Goal: Information Seeking & Learning: Learn about a topic

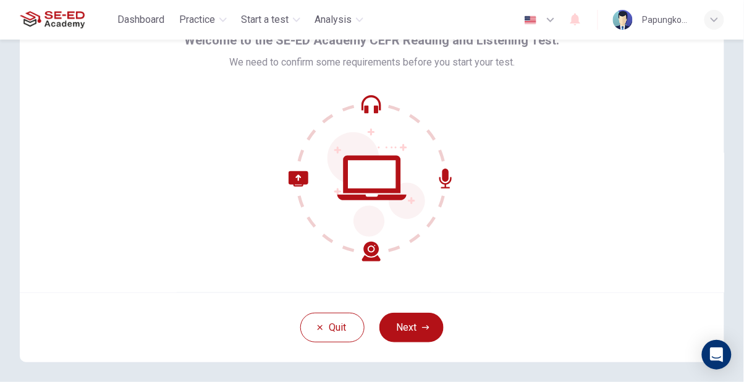
scroll to position [109, 0]
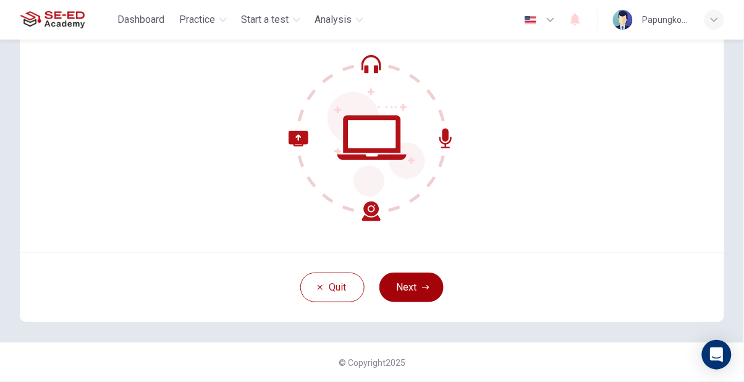
click at [434, 282] on button "Next" at bounding box center [411, 287] width 64 height 30
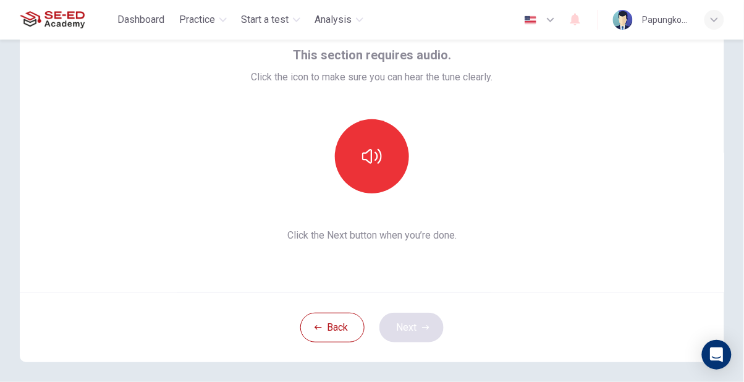
scroll to position [44, 0]
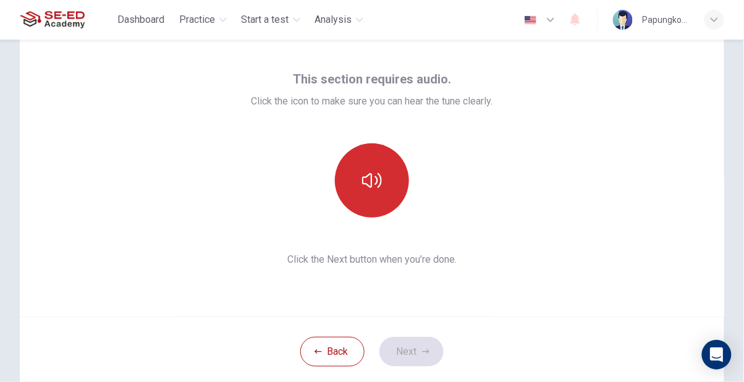
click at [385, 177] on button "button" at bounding box center [372, 180] width 74 height 74
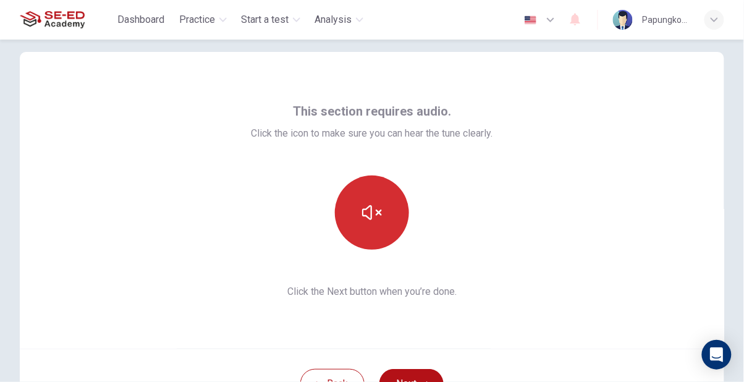
scroll to position [13, 0]
click at [377, 208] on icon "button" at bounding box center [372, 212] width 20 height 20
click at [384, 215] on button "button" at bounding box center [372, 212] width 74 height 74
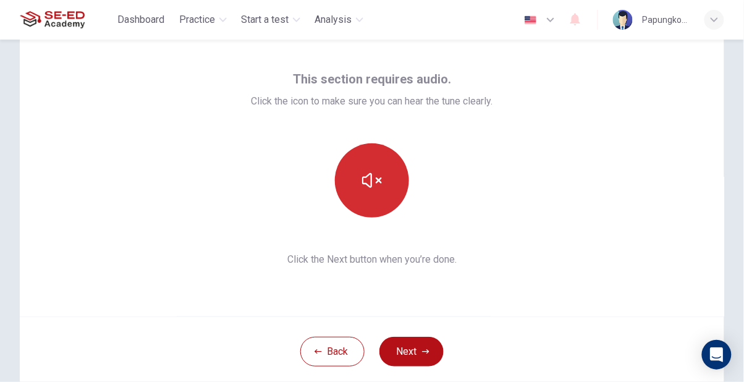
scroll to position [53, 0]
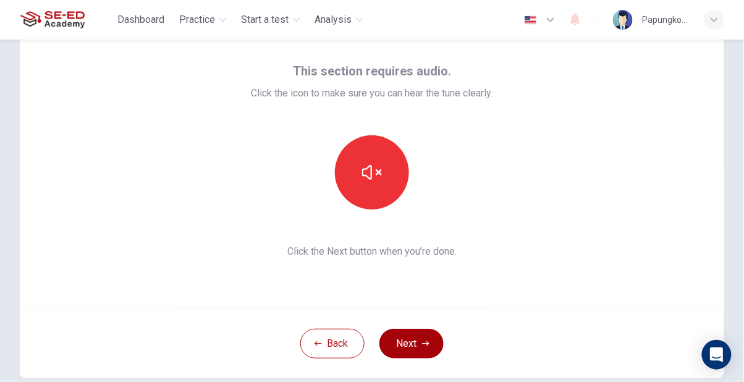
click at [425, 345] on icon "button" at bounding box center [425, 343] width 7 height 7
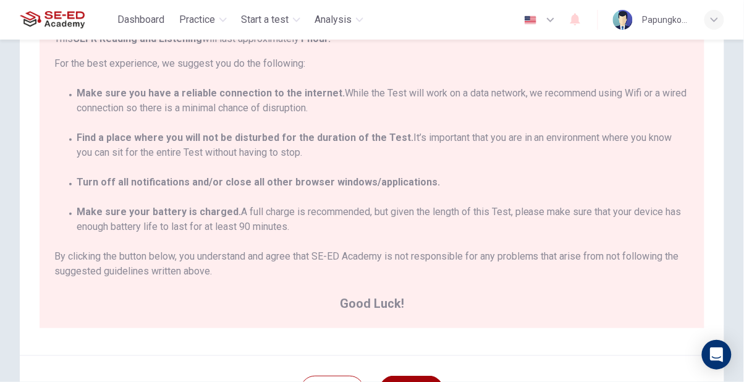
scroll to position [163, 0]
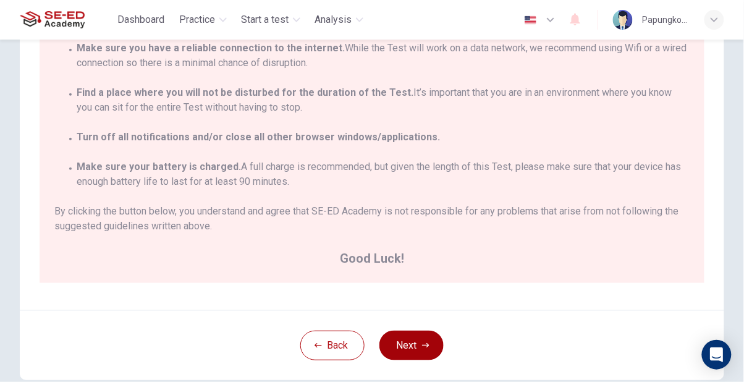
click at [421, 353] on button "Next" at bounding box center [411, 345] width 64 height 30
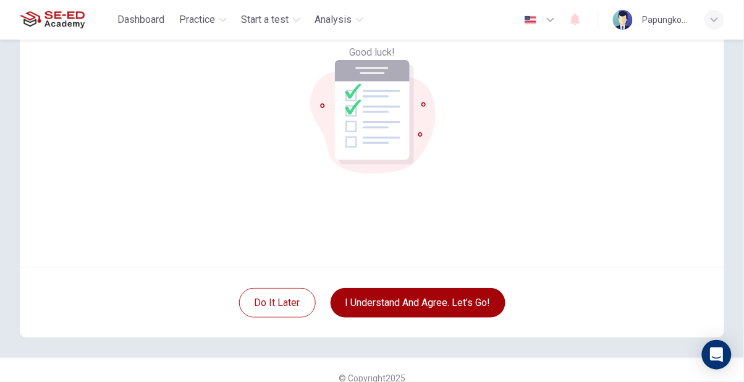
scroll to position [95, 0]
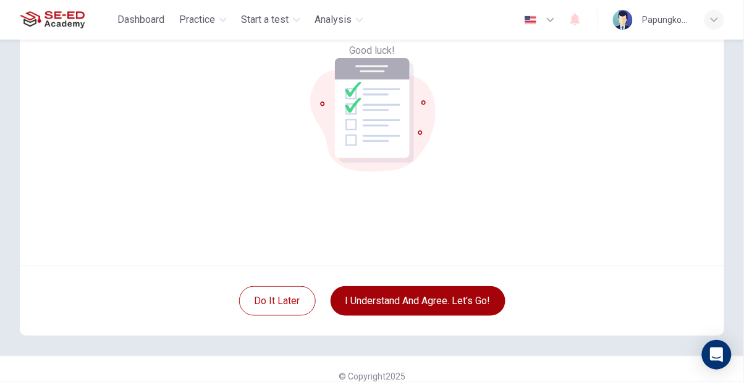
click at [484, 306] on button "I understand and agree. Let’s go!" at bounding box center [417, 301] width 175 height 30
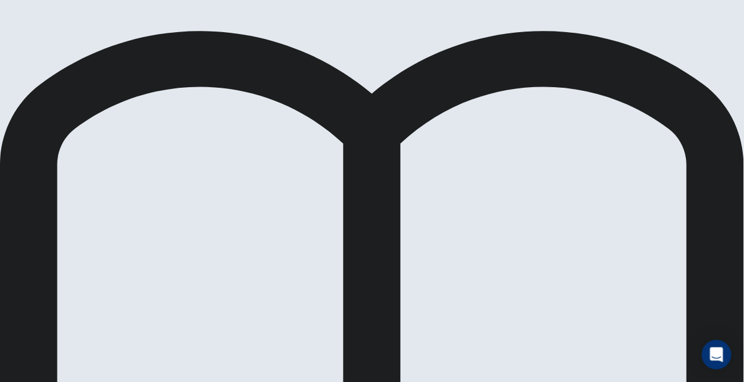
scroll to position [127, 0]
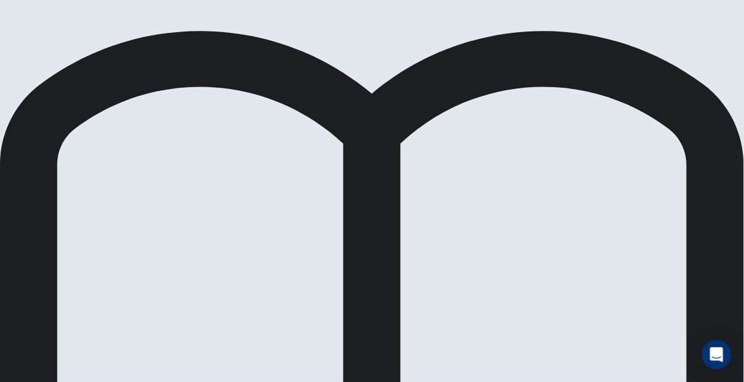
scroll to position [177, 0]
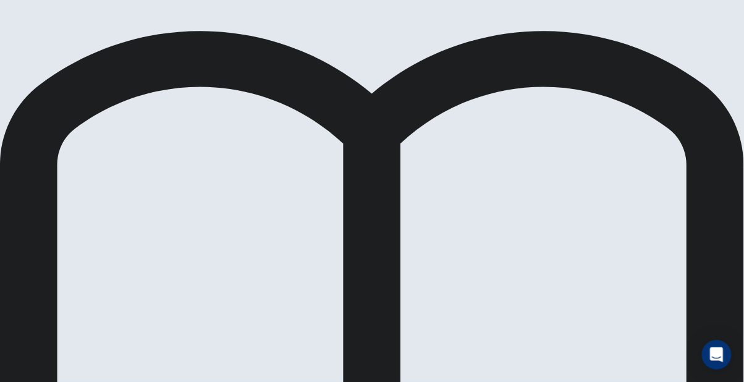
scroll to position [315, 0]
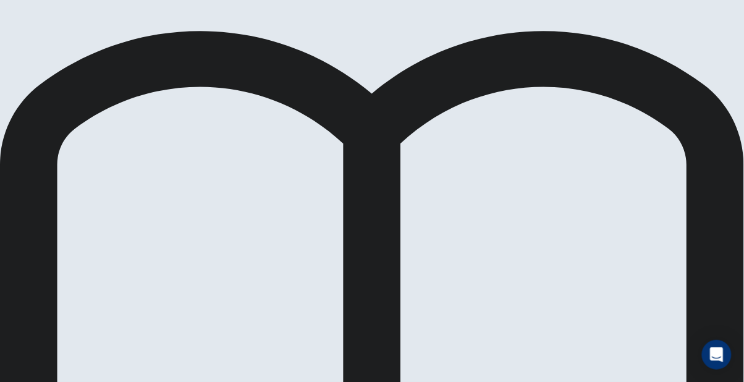
scroll to position [138, 0]
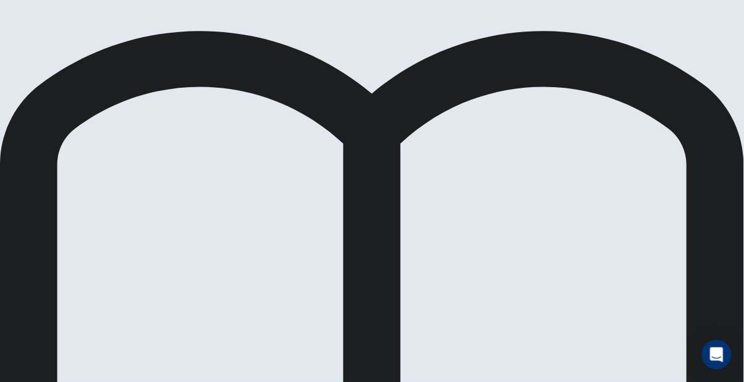
scroll to position [71, 0]
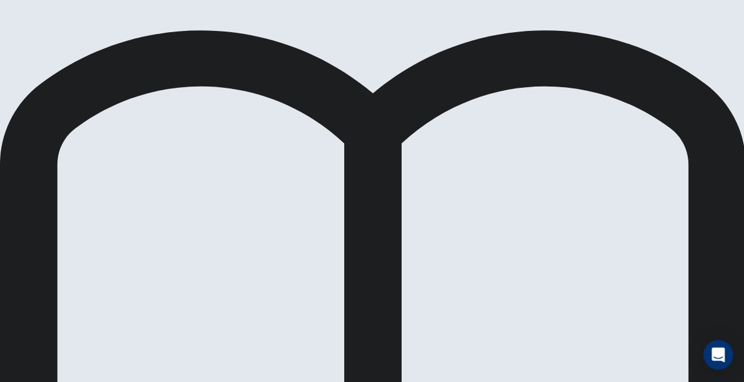
scroll to position [151, 0]
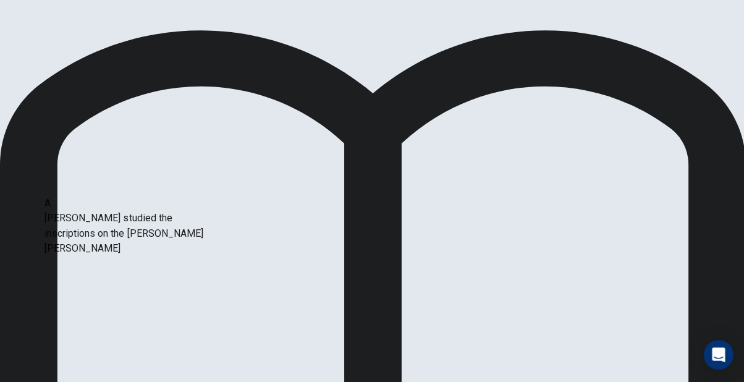
scroll to position [187, 0]
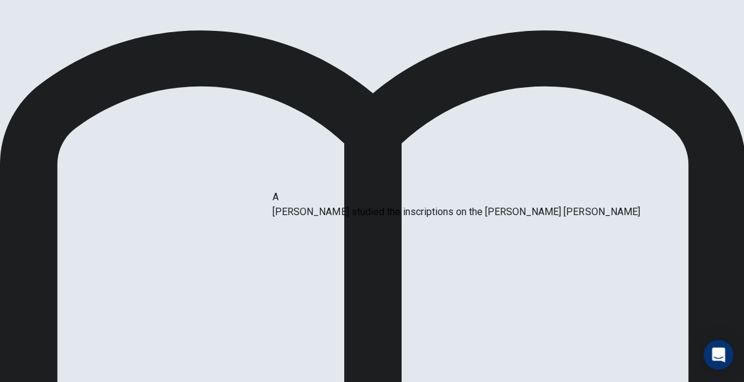
scroll to position [0, 0]
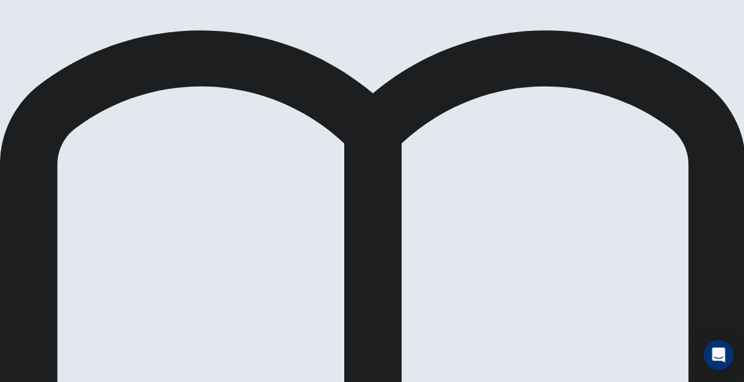
scroll to position [111, 0]
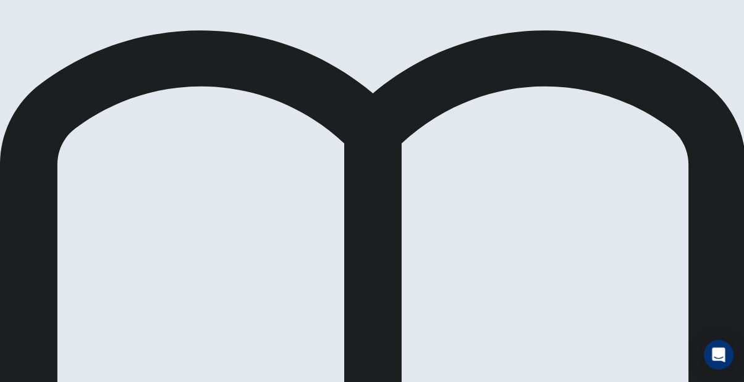
scroll to position [36, 0]
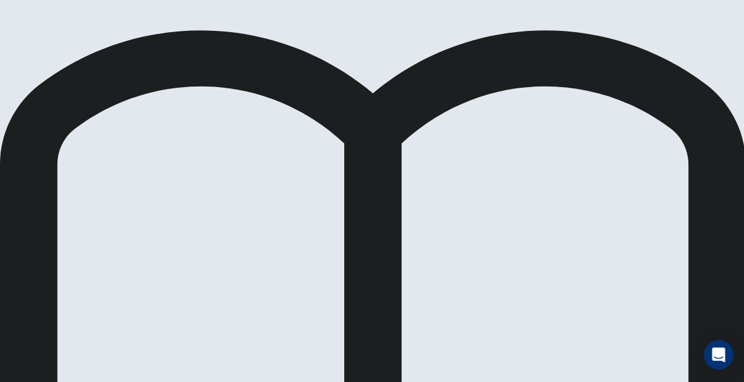
scroll to position [69, 0]
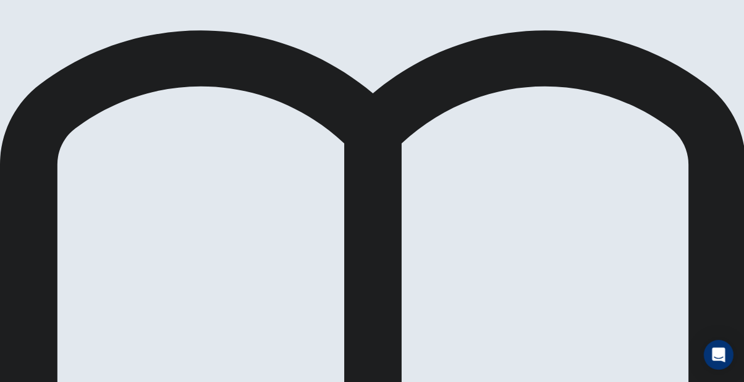
scroll to position [80, 0]
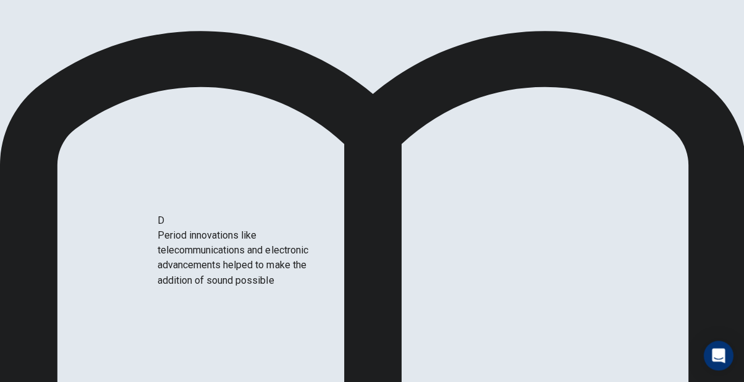
scroll to position [108, 0]
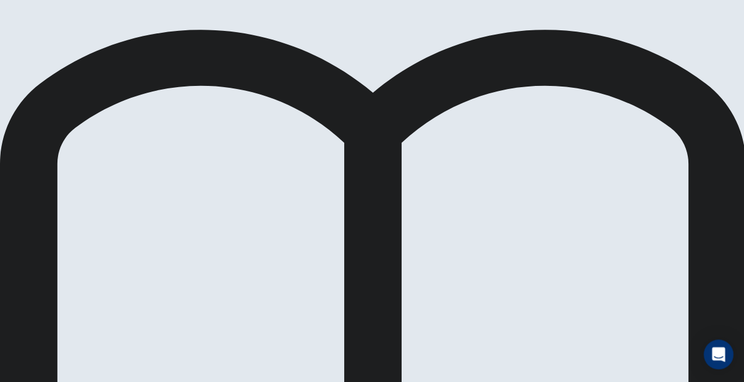
scroll to position [321, 0]
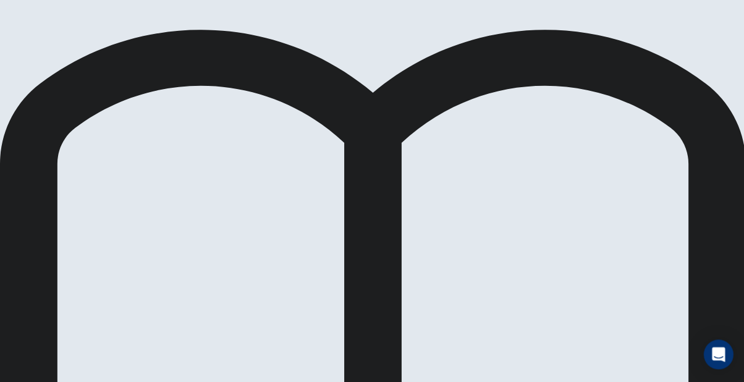
scroll to position [41, 0]
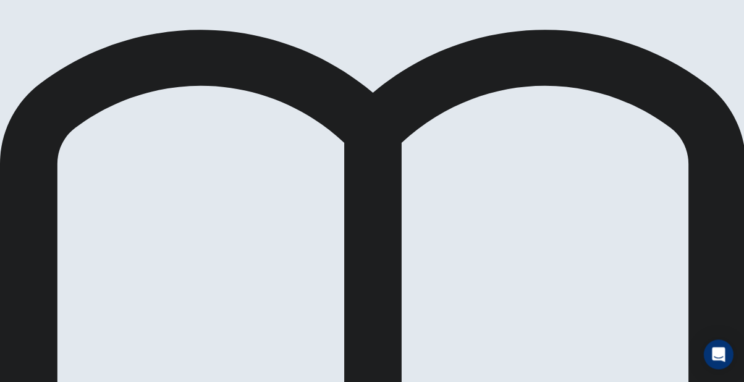
scroll to position [0, 0]
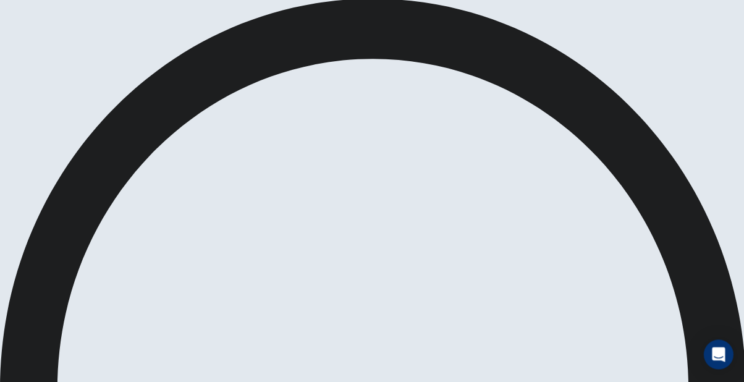
scroll to position [83, 0]
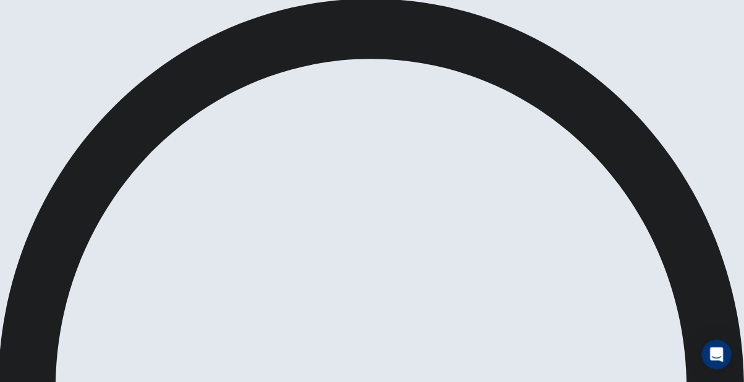
scroll to position [0, 0]
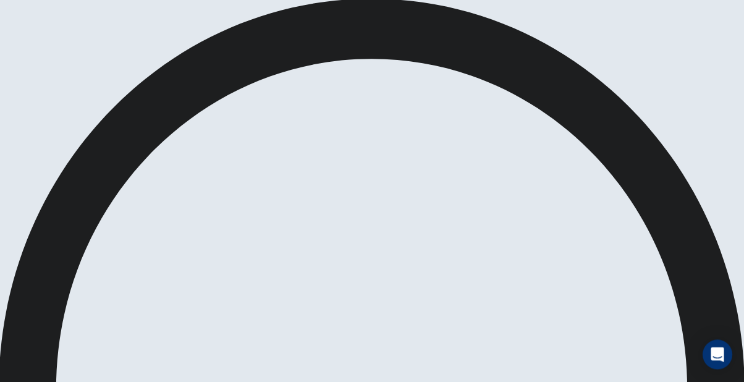
scroll to position [46, 0]
